Goal: Task Accomplishment & Management: Manage account settings

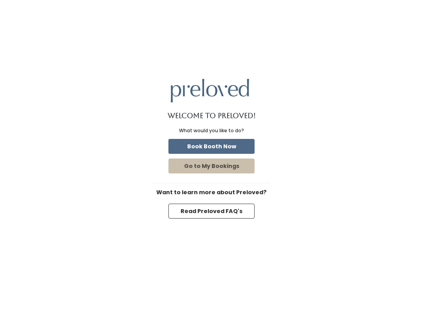
click at [200, 147] on button "Book Booth Now" at bounding box center [212, 146] width 86 height 15
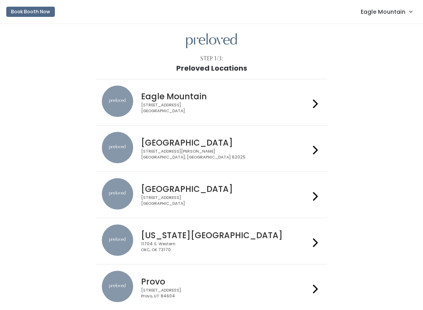
click at [400, 19] on link "Eagle Mountain" at bounding box center [386, 11] width 67 height 17
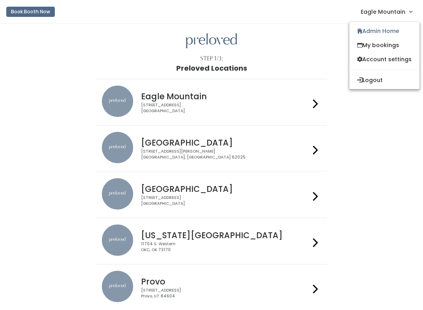
click at [363, 32] on link "Admin Home" at bounding box center [385, 31] width 70 height 14
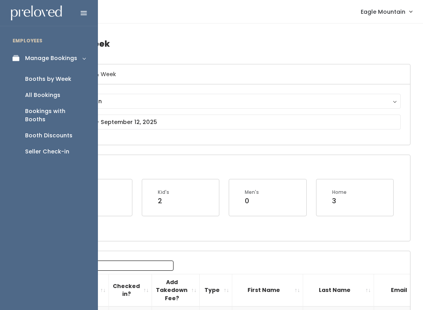
click at [40, 131] on div "Booth Discounts" at bounding box center [48, 135] width 47 height 8
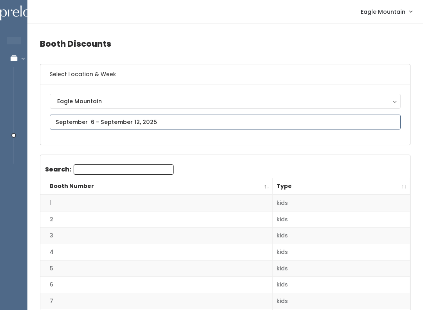
click at [173, 124] on input "text" at bounding box center [225, 121] width 351 height 15
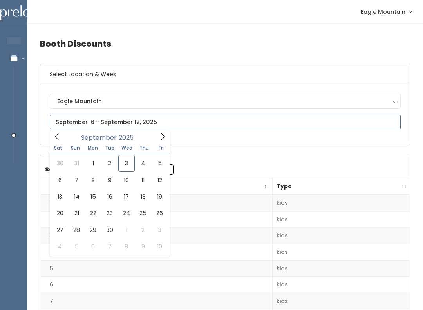
type input "August 30 to September 5"
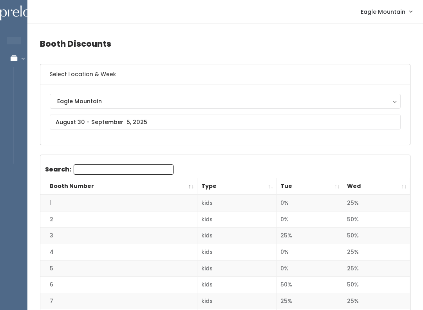
click at [402, 184] on th "Wed" at bounding box center [376, 186] width 67 height 17
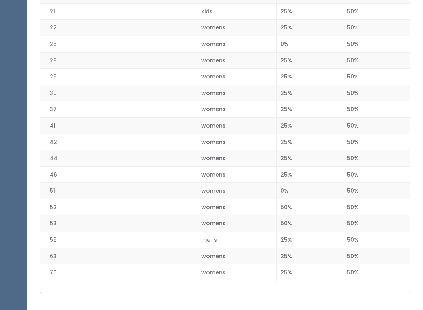
scroll to position [1055, 0]
